Goal: Navigation & Orientation: Understand site structure

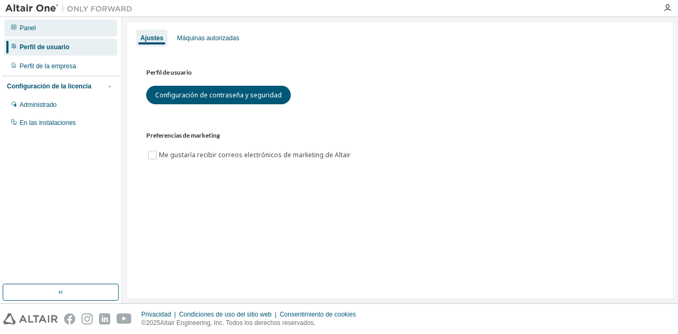
click at [33, 29] on font "Panel" at bounding box center [28, 27] width 16 height 7
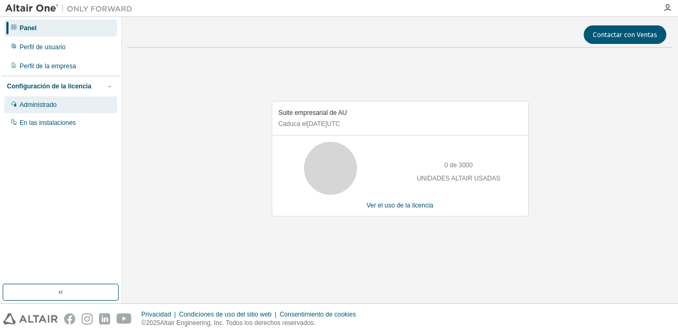
click at [49, 109] on font "Administrado" at bounding box center [38, 104] width 37 height 7
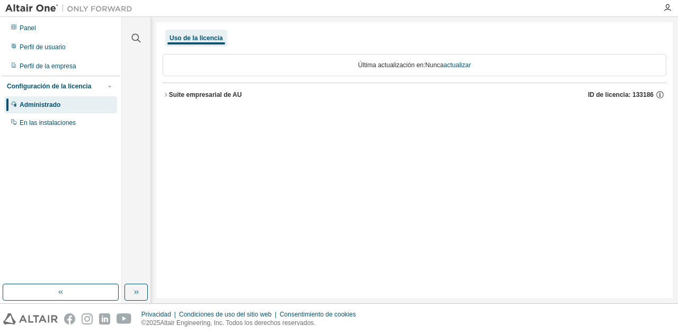
click at [672, 7] on div at bounding box center [667, 8] width 21 height 8
click at [668, 7] on icon "button" at bounding box center [667, 8] width 8 height 8
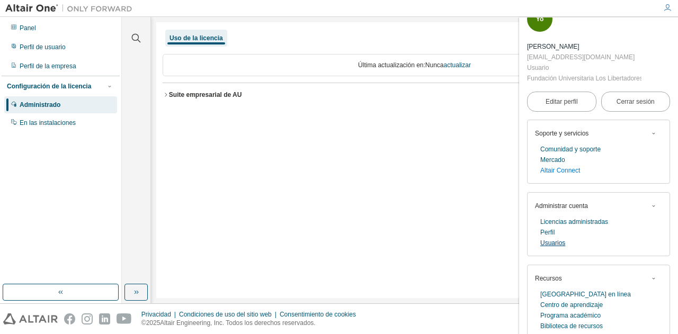
scroll to position [35, 0]
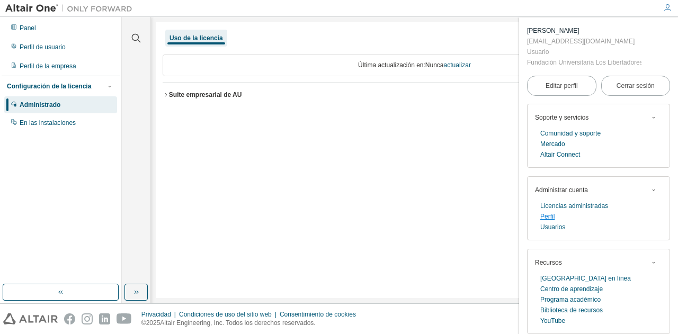
click at [552, 217] on font "Perfil" at bounding box center [547, 216] width 14 height 7
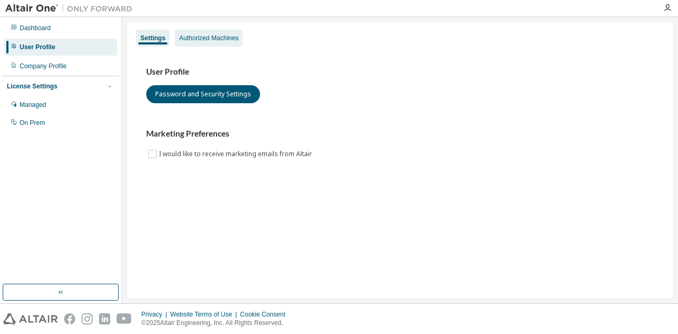
click at [214, 43] on div "Authorized Machines" at bounding box center [209, 38] width 68 height 17
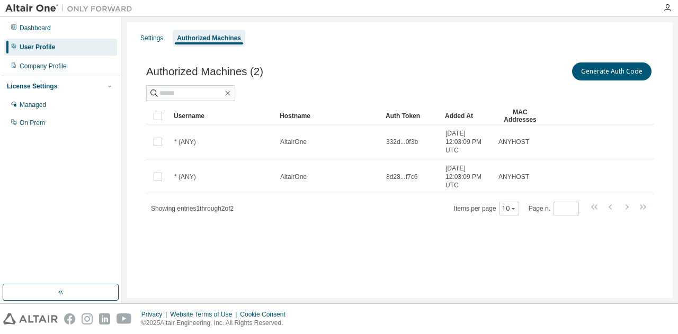
drag, startPoint x: 527, startPoint y: 191, endPoint x: 567, endPoint y: 41, distance: 155.0
click at [567, 41] on div "Settings Authorized Machines" at bounding box center [399, 38] width 533 height 19
click at [556, 35] on div "Settings Authorized Machines" at bounding box center [399, 38] width 533 height 19
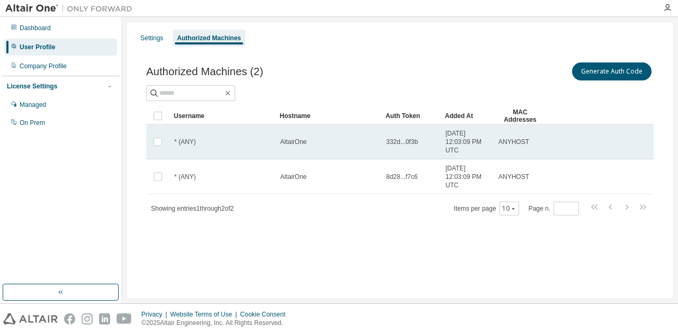
click at [402, 143] on span "332d...0f3b" at bounding box center [402, 142] width 32 height 8
click at [195, 134] on td "* (ANY)" at bounding box center [222, 141] width 106 height 35
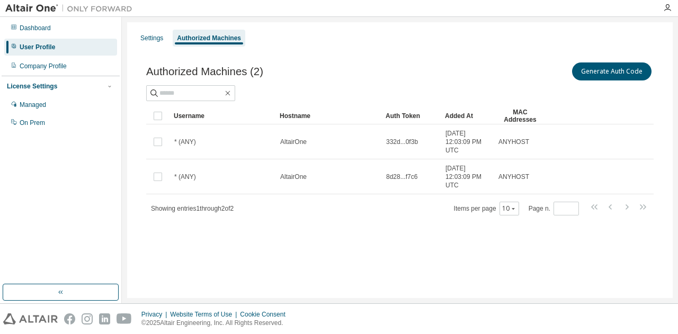
drag, startPoint x: 540, startPoint y: 0, endPoint x: 309, endPoint y: 243, distance: 334.9
click at [309, 243] on div "Settings Authorized Machines Authorized Machines (2) Generate Auth Code Clear L…" at bounding box center [399, 160] width 545 height 276
click at [155, 32] on div "Settings" at bounding box center [151, 38] width 31 height 17
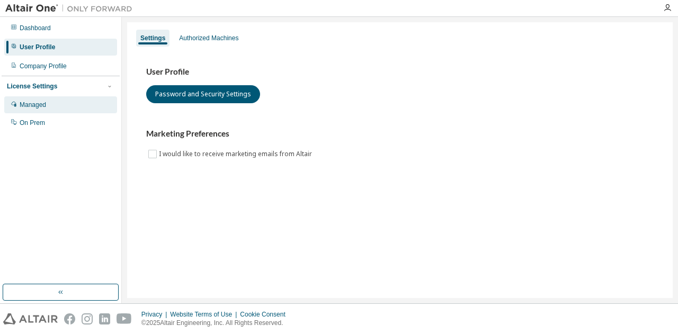
click at [56, 110] on div "Managed" at bounding box center [60, 104] width 113 height 17
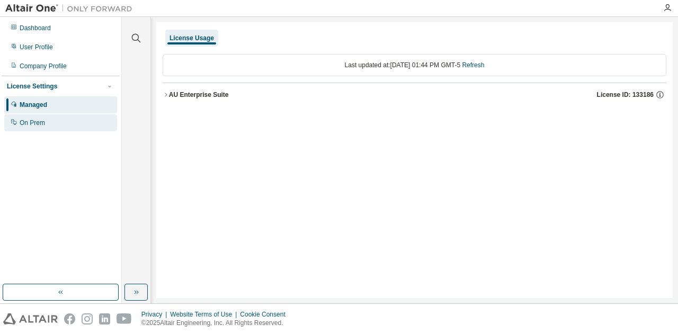
click at [49, 127] on div "On Prem" at bounding box center [60, 122] width 113 height 17
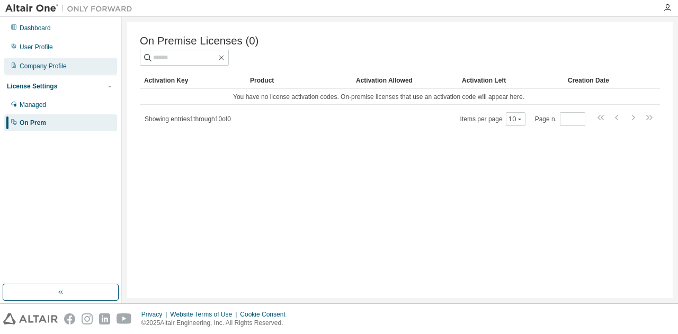
click at [64, 69] on div "Company Profile" at bounding box center [43, 66] width 47 height 8
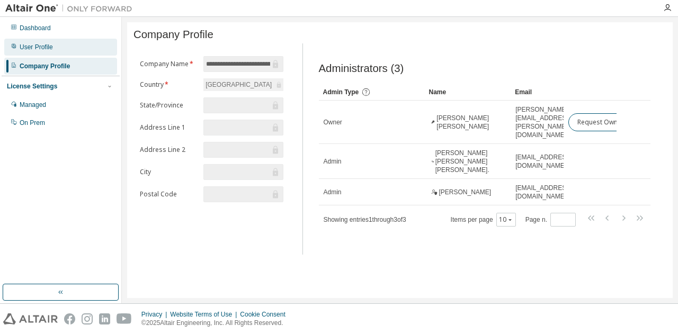
click at [55, 50] on div "User Profile" at bounding box center [60, 47] width 113 height 17
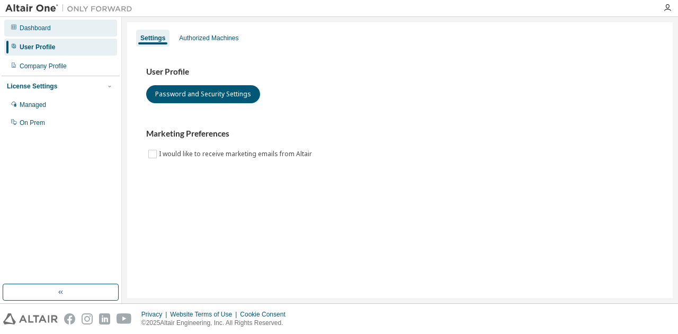
click at [54, 29] on div "Dashboard" at bounding box center [60, 28] width 113 height 17
